Goal: Book appointment/travel/reservation

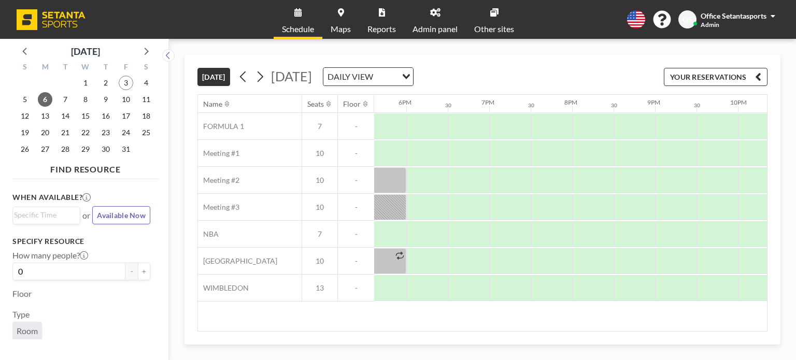
scroll to position [0, 1456]
click at [428, 205] on div at bounding box center [432, 207] width 41 height 26
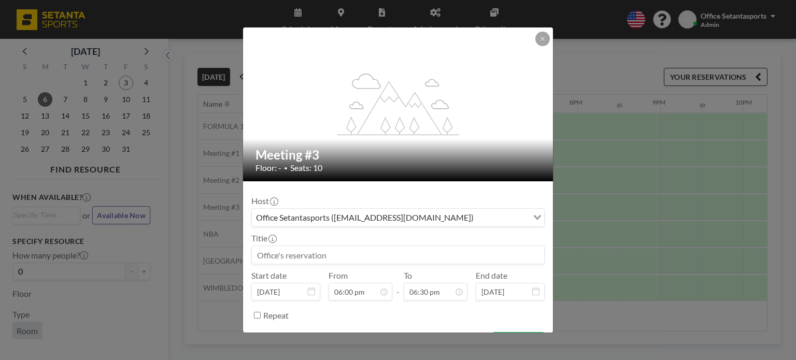
click at [348, 256] on input at bounding box center [398, 255] width 292 height 18
click at [336, 217] on div "Office Setantasports ([EMAIL_ADDRESS][DOMAIN_NAME])" at bounding box center [390, 217] width 276 height 16
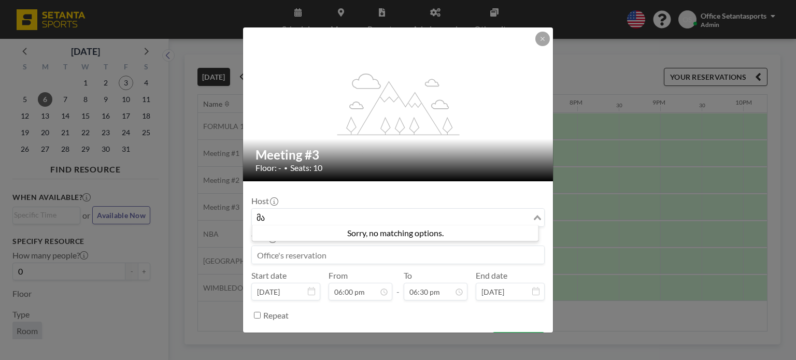
type input "მ"
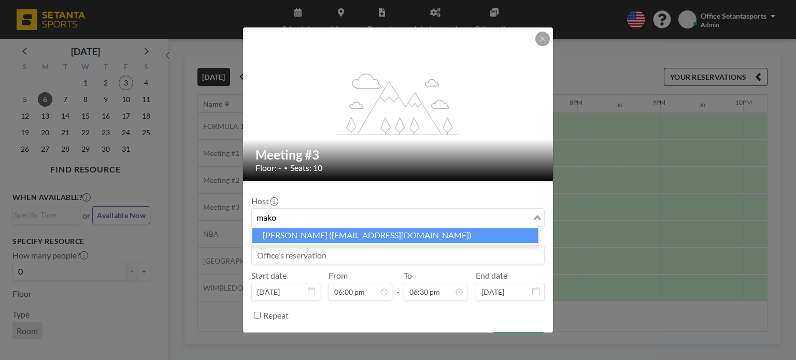
click at [341, 231] on li "[PERSON_NAME] ([EMAIL_ADDRESS][DOMAIN_NAME])" at bounding box center [396, 235] width 286 height 15
type input "mako"
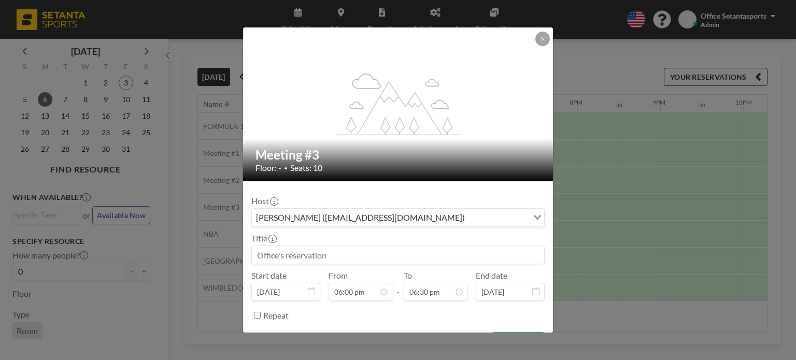
click at [317, 255] on input at bounding box center [398, 255] width 292 height 18
type input "ა"
type input "m"
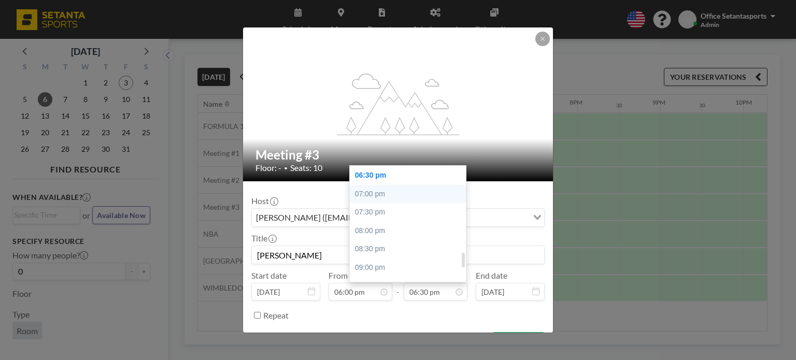
type input "[PERSON_NAME]"
click at [382, 194] on div "07:00 pm" at bounding box center [410, 194] width 121 height 19
type input "07:00 pm"
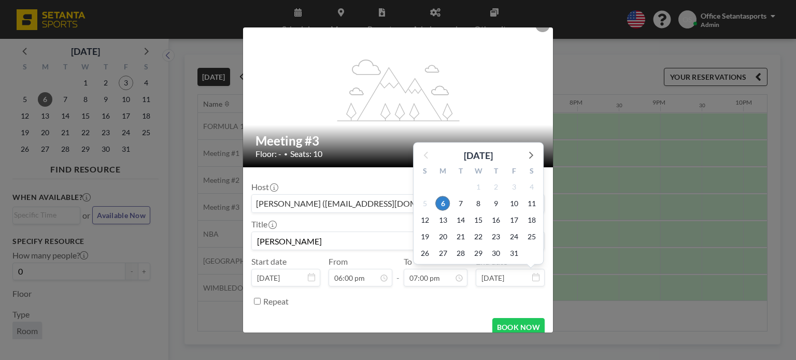
scroll to position [25, 0]
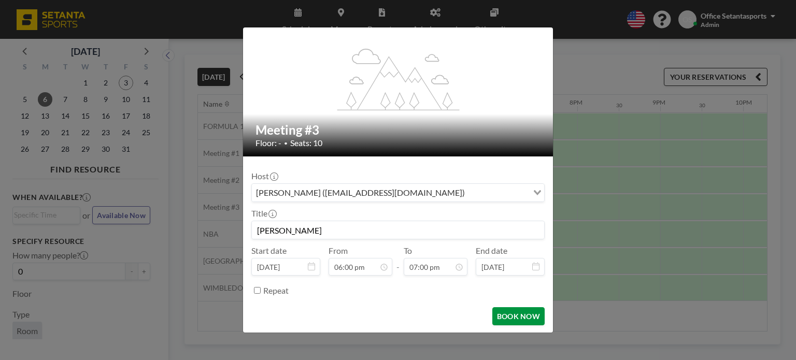
click at [516, 315] on button "BOOK NOW" at bounding box center [519, 316] width 52 height 18
